Goal: Transaction & Acquisition: Purchase product/service

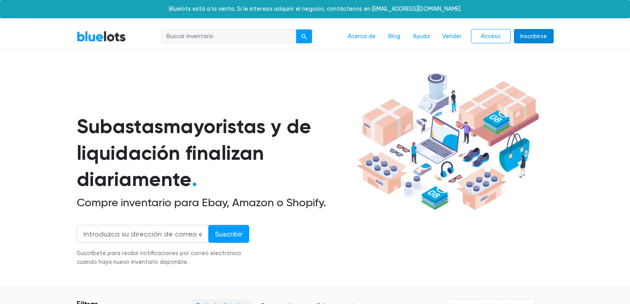
click at [539, 39] on font "Inscribirse" at bounding box center [533, 36] width 27 height 7
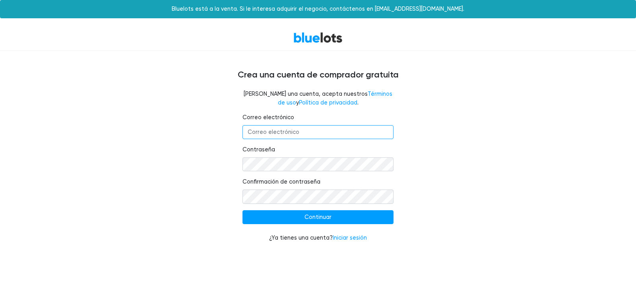
click at [279, 132] on input "Correo electrónico" at bounding box center [318, 132] width 151 height 14
type input "[EMAIL_ADDRESS][DOMAIN_NAME]"
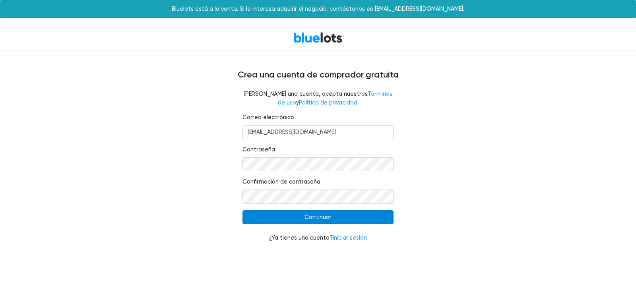
click at [316, 217] on input "Continuar" at bounding box center [318, 217] width 151 height 14
type input "Continue"
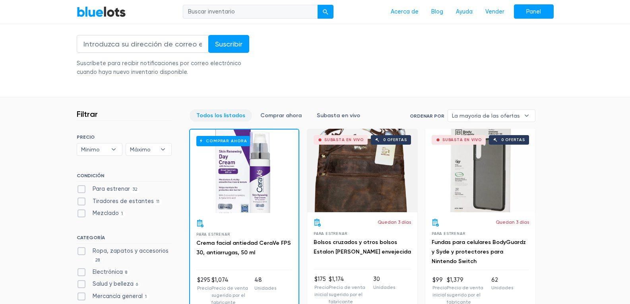
scroll to position [199, 0]
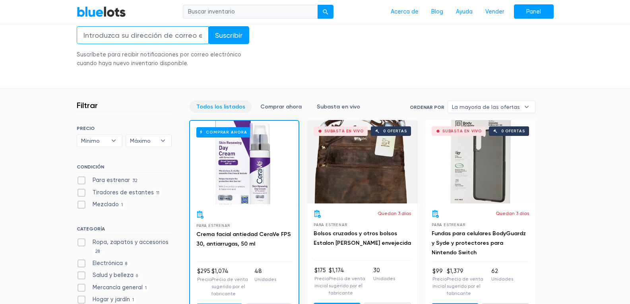
click at [137, 35] on input "email" at bounding box center [143, 35] width 132 height 18
type input "julianimporta01@gmail.com"
click at [221, 38] on input "Suscribir" at bounding box center [228, 35] width 41 height 18
type input "Subscribe"
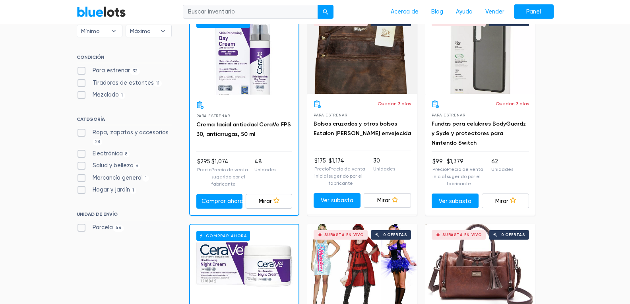
scroll to position [318, 0]
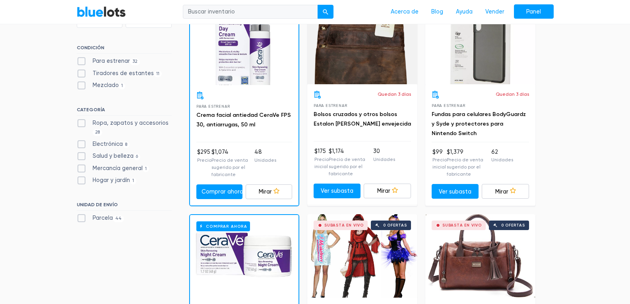
click at [80, 142] on label "Electrónica 8" at bounding box center [103, 144] width 53 height 9
click at [80, 142] on input "Electrónica 8" at bounding box center [79, 142] width 5 height 5
checkbox input "true"
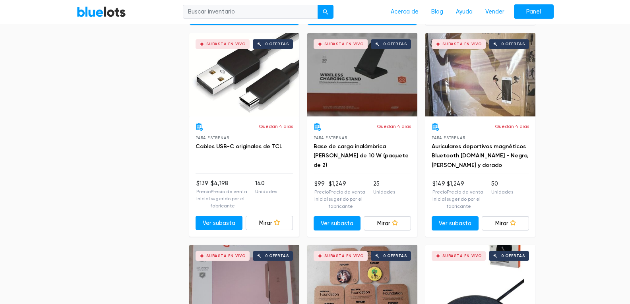
scroll to position [473, 0]
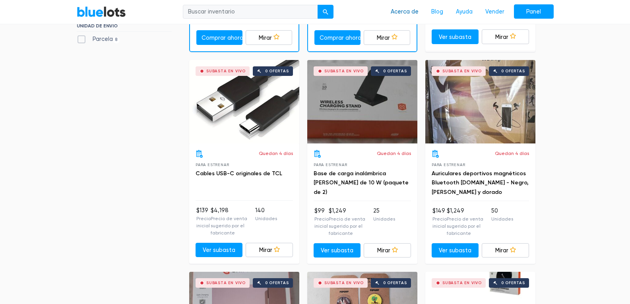
click at [404, 12] on font "Acerca de" at bounding box center [405, 11] width 28 height 7
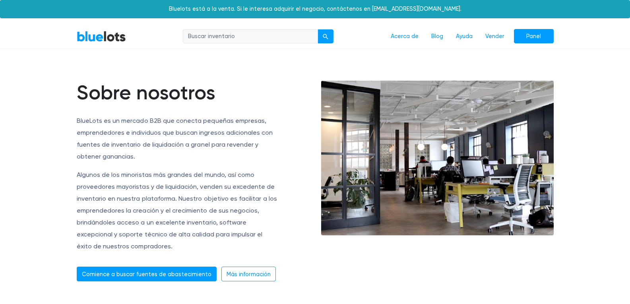
click at [238, 36] on input "search" at bounding box center [250, 36] width 135 height 14
type input "pallets"
click at [326, 34] on div "submit" at bounding box center [326, 37] width 6 height 6
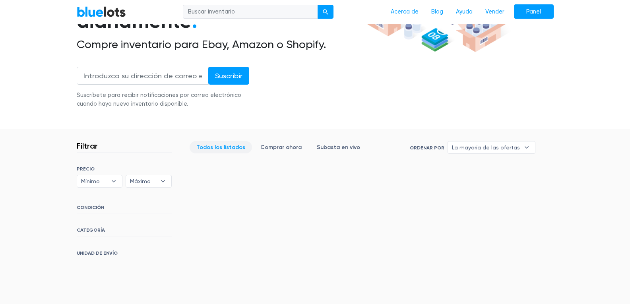
scroll to position [159, 0]
click at [87, 229] on font "CATEGORÍA" at bounding box center [91, 230] width 28 height 6
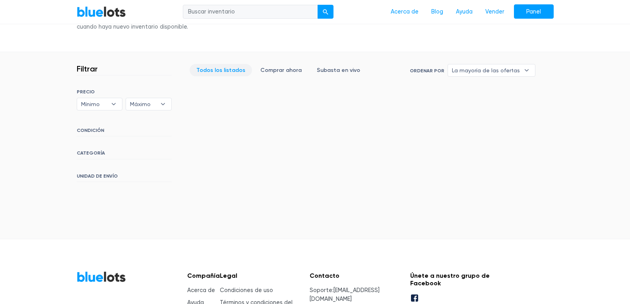
scroll to position [239, 0]
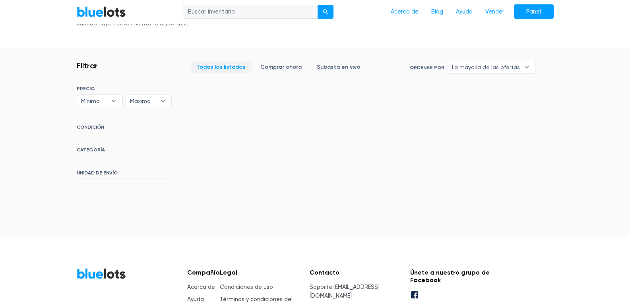
click at [115, 99] on b "▾" at bounding box center [113, 101] width 17 height 12
click at [90, 194] on font "$1,000" at bounding box center [90, 193] width 17 height 6
select select "100000"
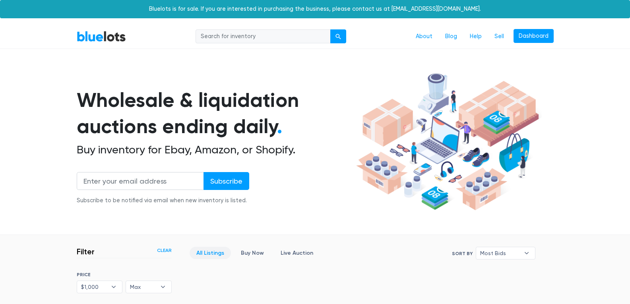
scroll to position [214, 0]
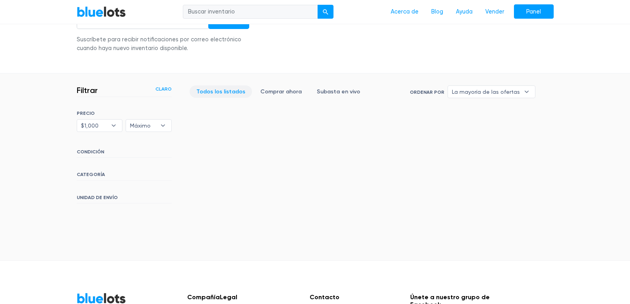
click at [112, 118] on div "PRECIO Mínimo $100 $200 $300 $400 $500 $1,000 $2,000 $3,000 $1,000 ▾ Mínimo $10…" at bounding box center [124, 121] width 95 height 21
click at [112, 129] on b "▾" at bounding box center [113, 126] width 17 height 12
click at [93, 138] on font "Mínimo" at bounding box center [91, 141] width 19 height 6
select select
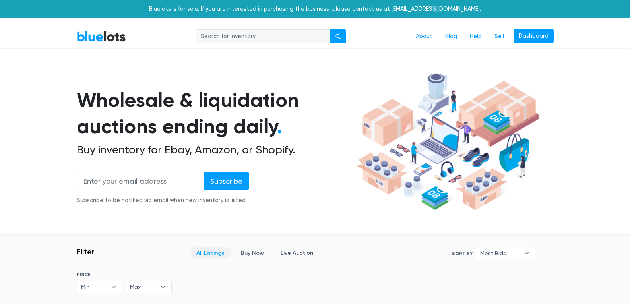
scroll to position [214, 0]
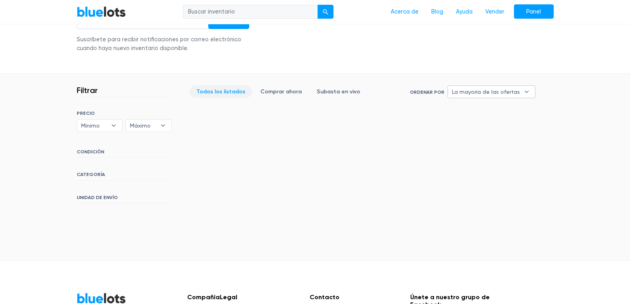
click at [526, 92] on b "▾" at bounding box center [526, 92] width 17 height 12
click at [485, 156] on font "Precio más bajo" at bounding box center [474, 154] width 43 height 6
select select "lowest_price"
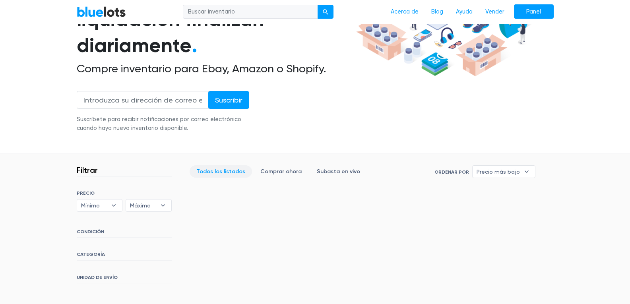
scroll to position [141, 0]
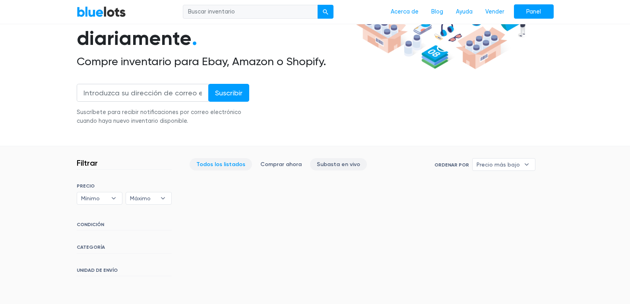
click at [348, 167] on font "Subasta en vivo" at bounding box center [338, 164] width 43 height 7
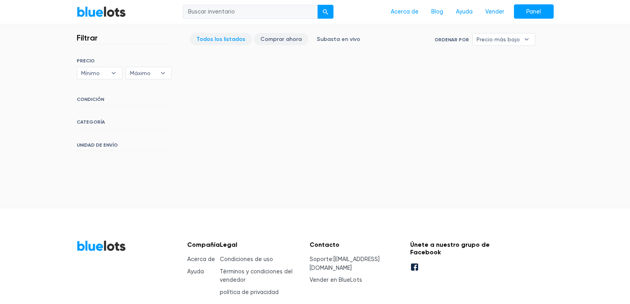
click at [279, 38] on font "Comprar ahora" at bounding box center [280, 39] width 41 height 7
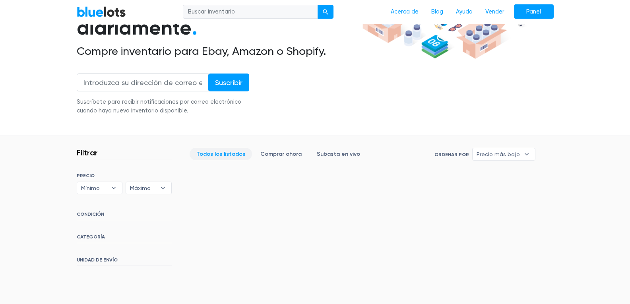
scroll to position [147, 0]
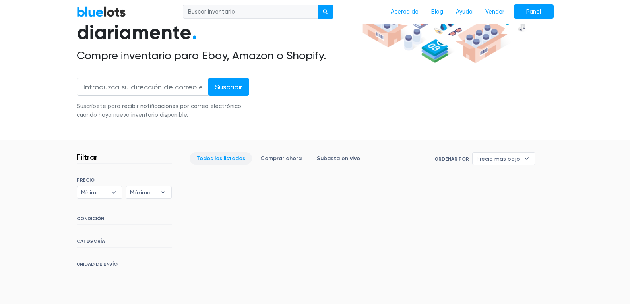
click at [288, 156] on font "Comprar ahora" at bounding box center [280, 158] width 41 height 7
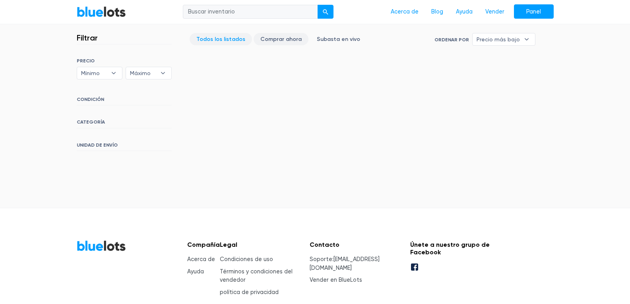
click at [275, 41] on font "Comprar ahora" at bounding box center [280, 39] width 41 height 7
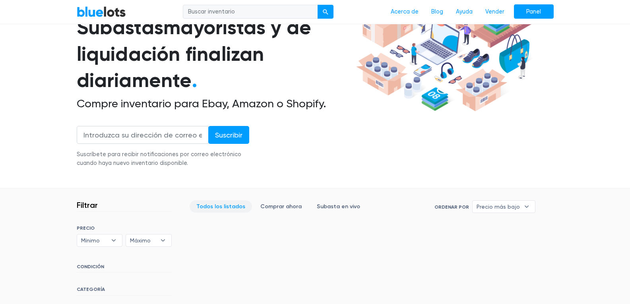
scroll to position [0, 0]
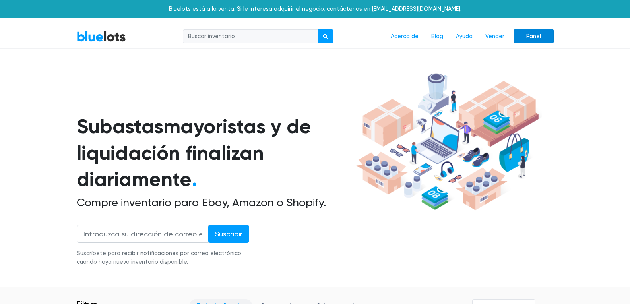
click at [528, 29] on link "Panel" at bounding box center [534, 36] width 40 height 15
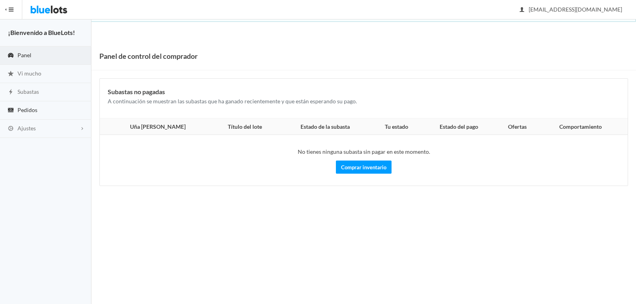
click at [33, 109] on font "Pedidos" at bounding box center [27, 110] width 20 height 7
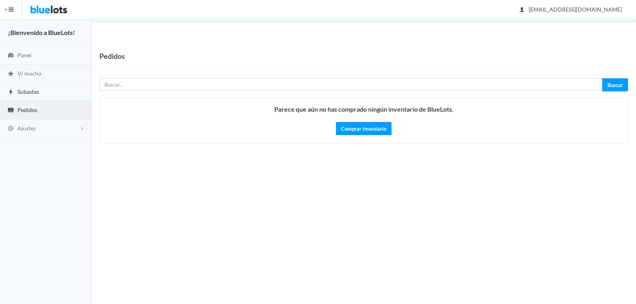
click at [35, 92] on font "Subastas" at bounding box center [27, 91] width 21 height 7
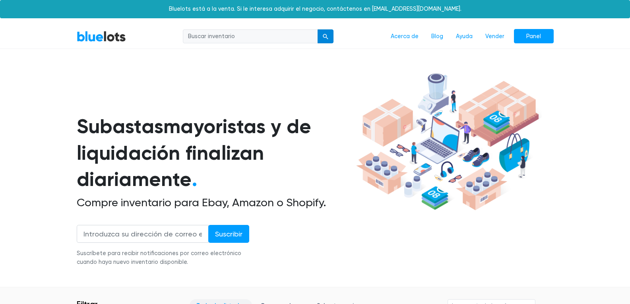
click at [327, 37] on div "submit" at bounding box center [326, 37] width 6 height 6
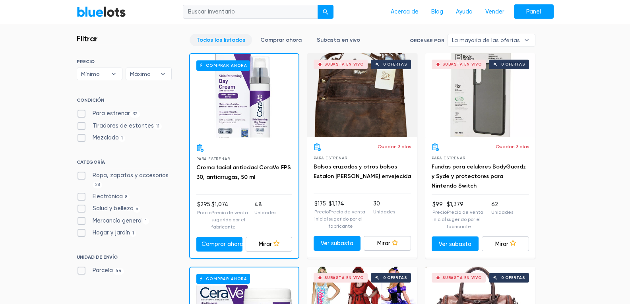
scroll to position [318, 0]
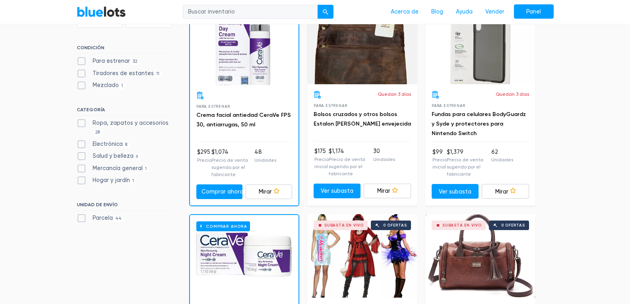
click at [114, 143] on font "Electrónica" at bounding box center [108, 144] width 30 height 7
click at [82, 143] on input "Electrónica 8" at bounding box center [79, 142] width 5 height 5
checkbox input "true"
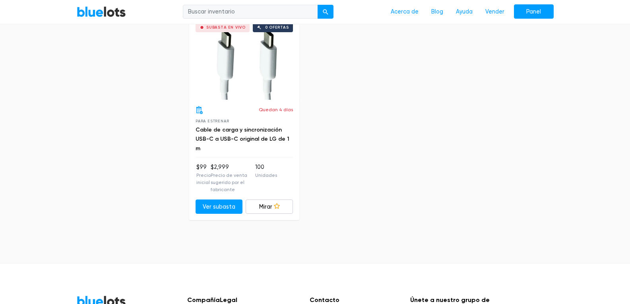
scroll to position [969, 0]
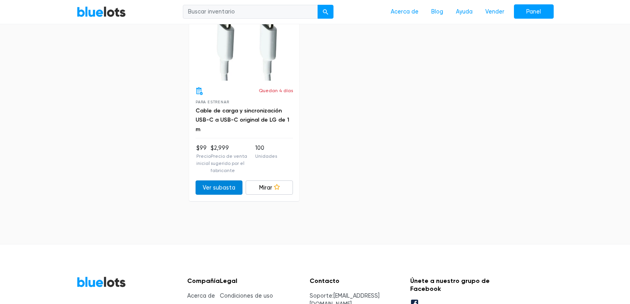
click at [223, 184] on font "Ver subasta" at bounding box center [219, 187] width 33 height 7
